Goal: Find specific page/section: Find specific page/section

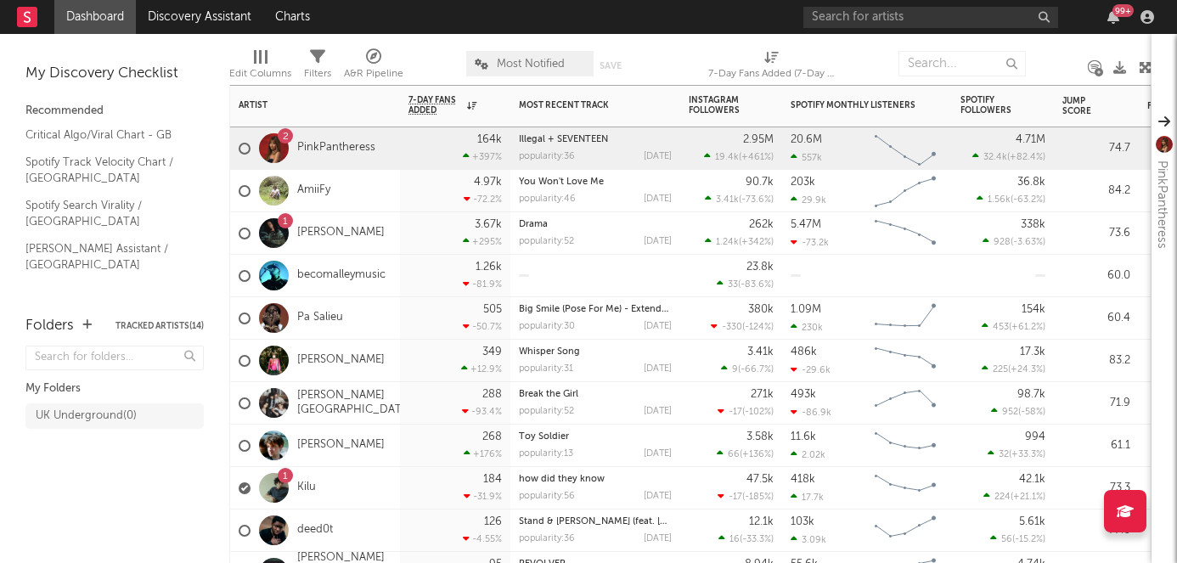
click at [354, 477] on div "1 Kilu" at bounding box center [315, 488] width 170 height 42
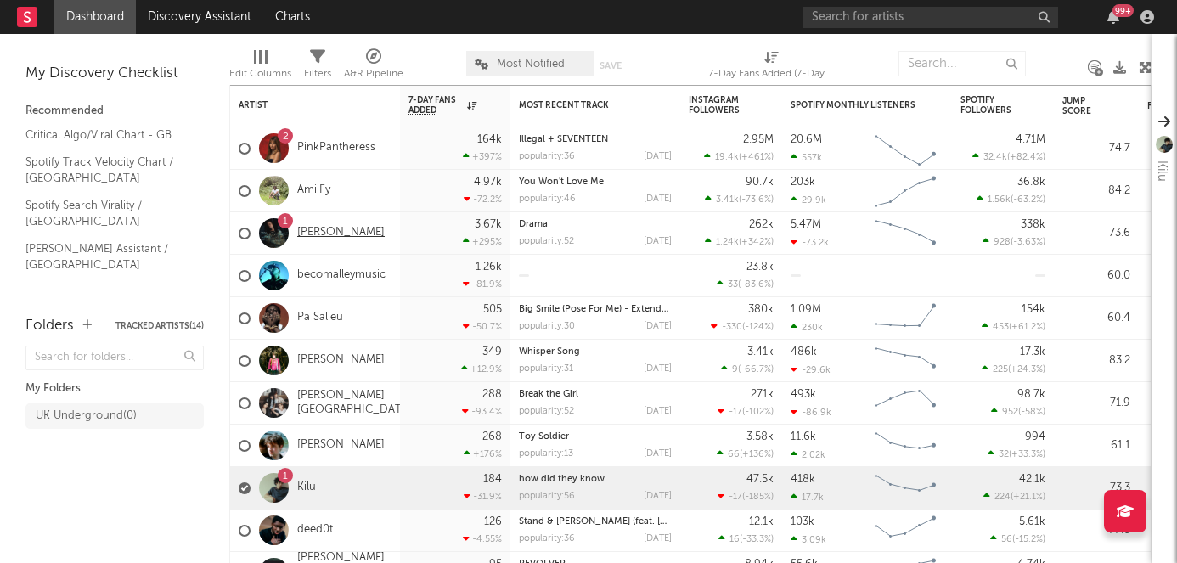
click at [375, 226] on link "[PERSON_NAME]" at bounding box center [340, 233] width 87 height 14
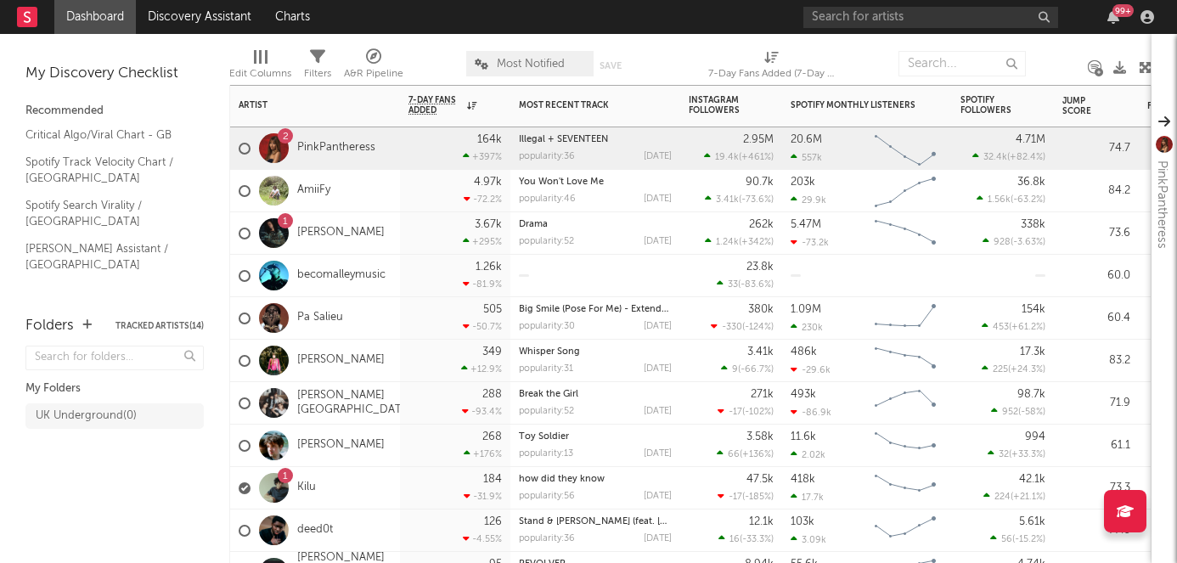
click at [388, 128] on div "2 PinkPantheress" at bounding box center [315, 148] width 170 height 42
